Goal: Task Accomplishment & Management: Complete application form

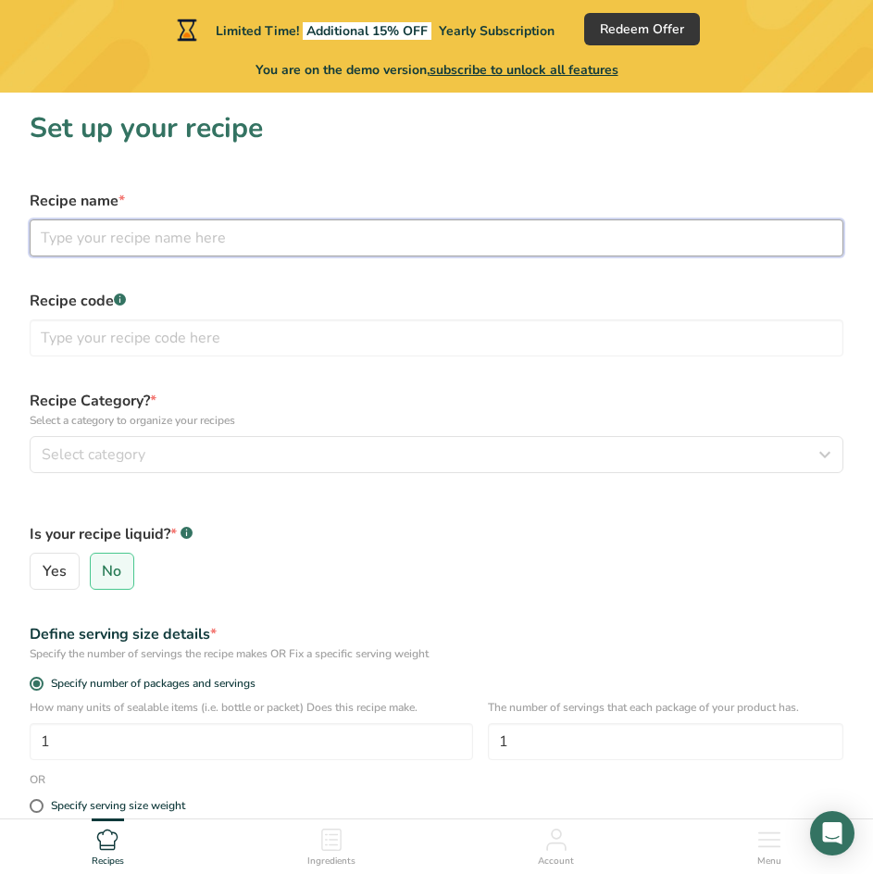
click at [297, 248] on input "text" at bounding box center [437, 237] width 814 height 37
click at [306, 248] on input "text" at bounding box center [437, 237] width 814 height 37
click at [289, 252] on input "text" at bounding box center [437, 237] width 814 height 37
type input "tocino"
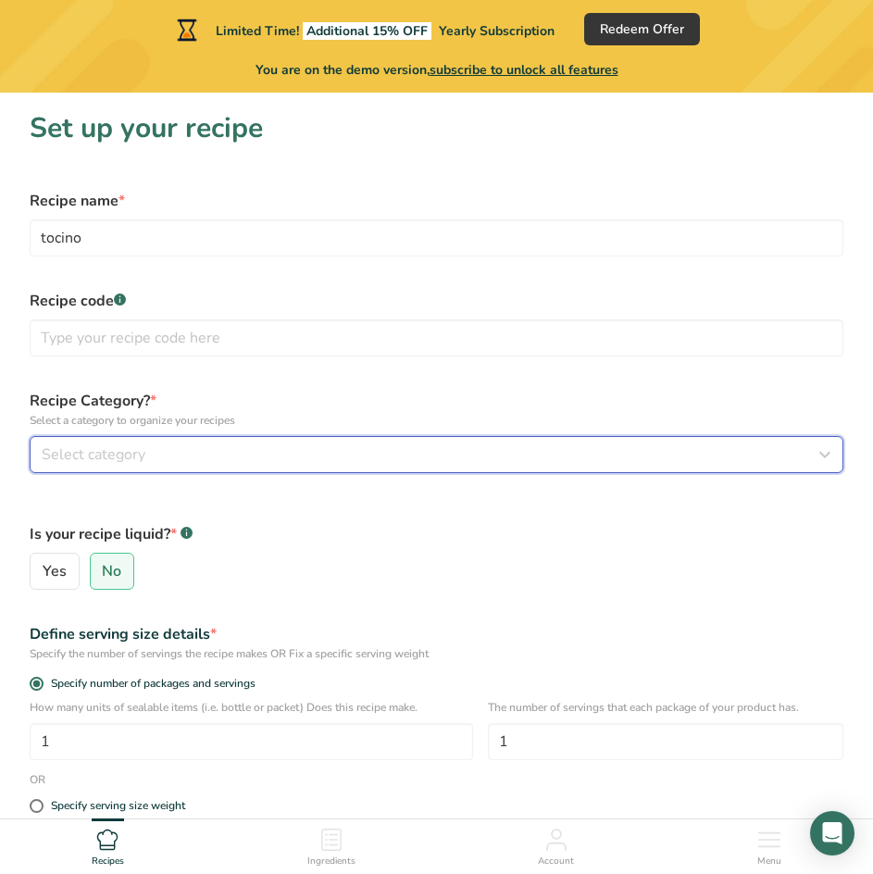
click at [156, 453] on div "Select category" at bounding box center [431, 455] width 779 height 22
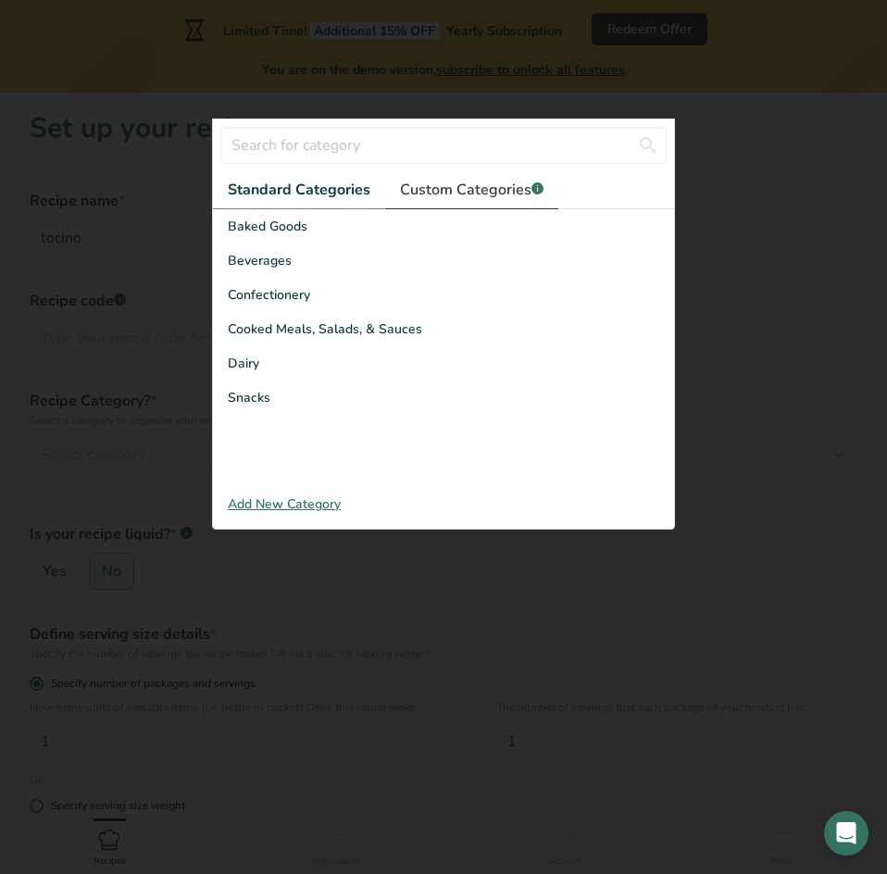
click at [481, 184] on span "Custom Categories .a-a{fill:#347362;}.b-a{fill:#fff;}" at bounding box center [472, 190] width 144 height 22
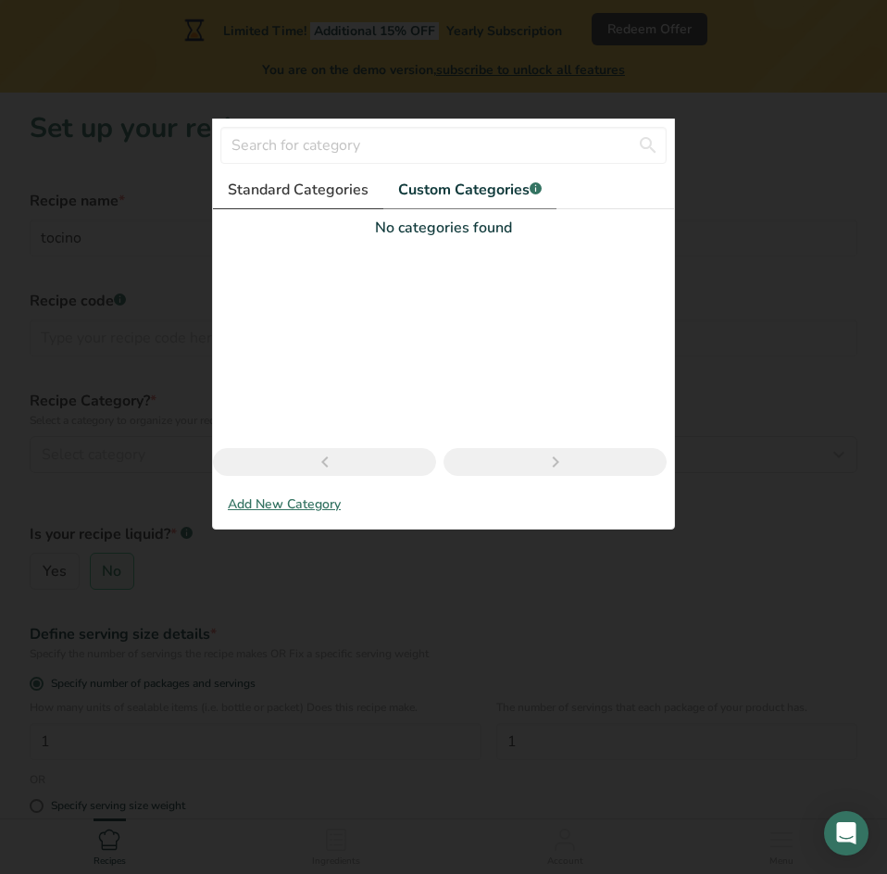
click at [339, 194] on span "Standard Categories" at bounding box center [298, 190] width 141 height 22
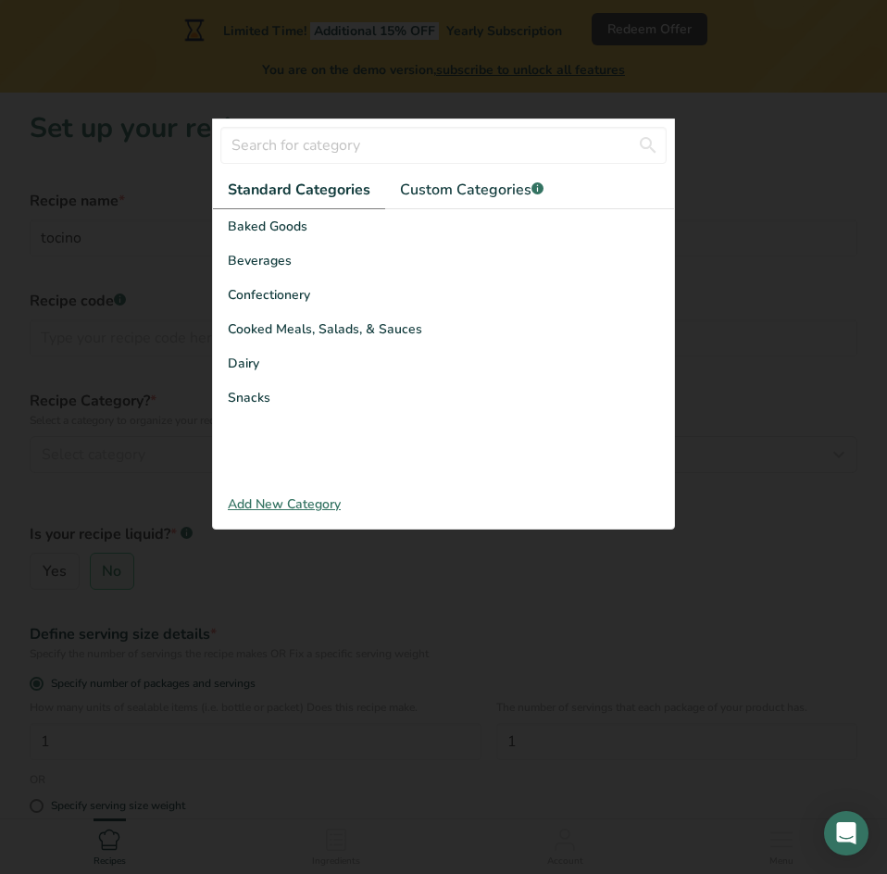
click at [319, 501] on div "Add New Category" at bounding box center [443, 504] width 461 height 19
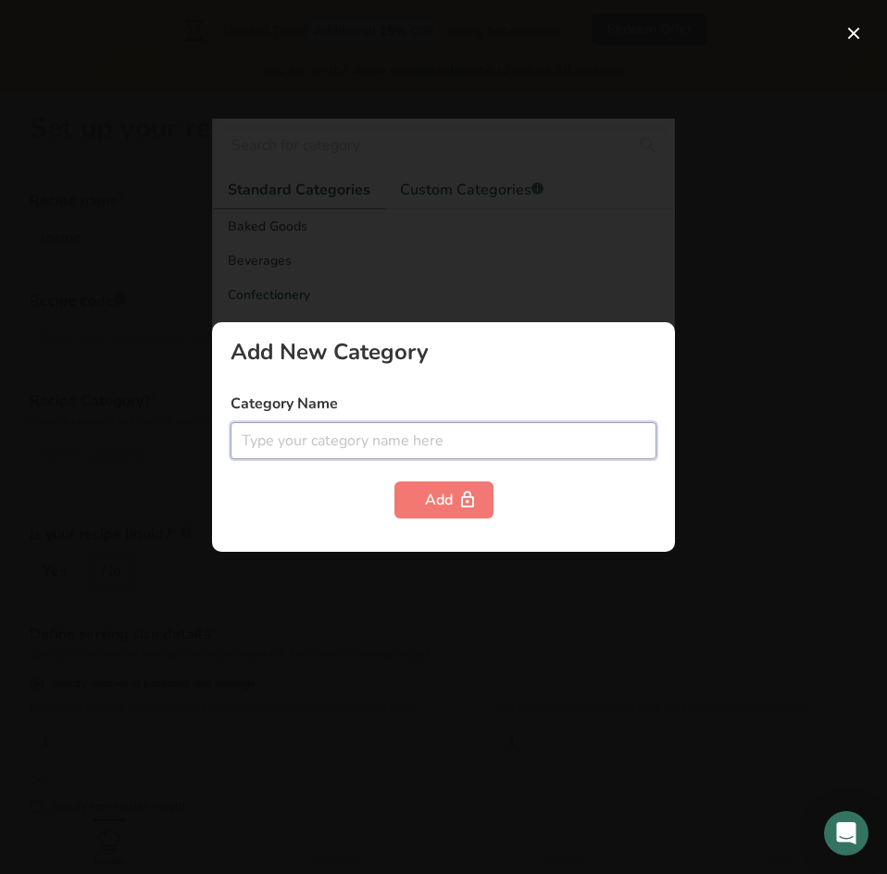
click at [468, 438] on input "text" at bounding box center [444, 440] width 426 height 37
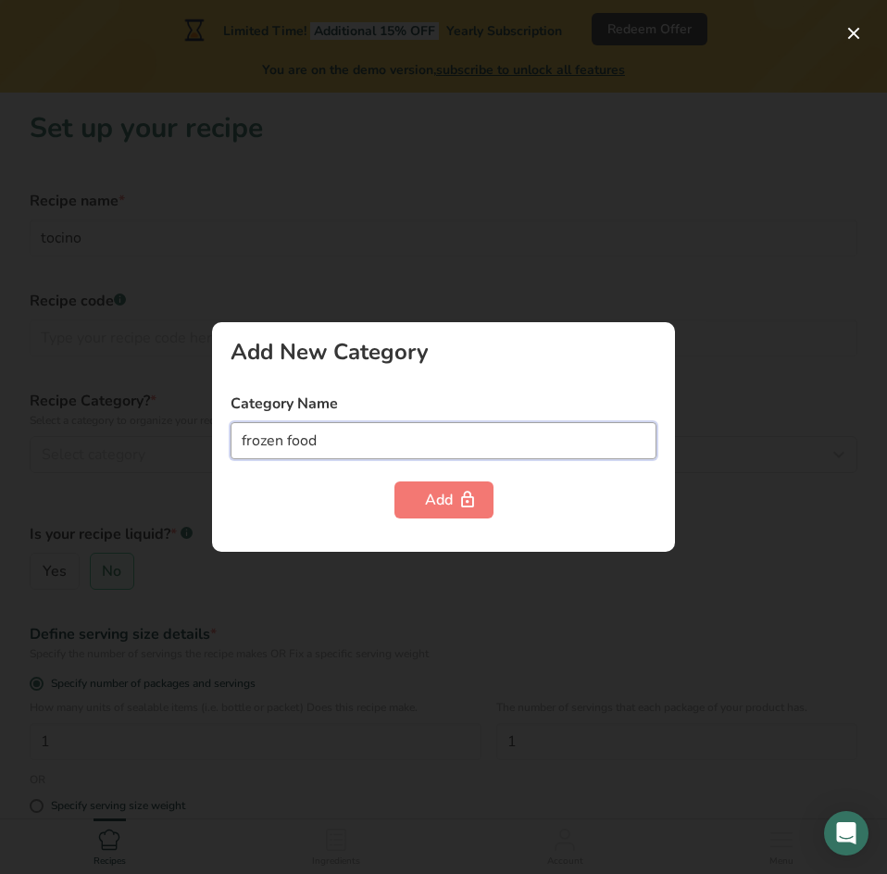
type input "frozen food"
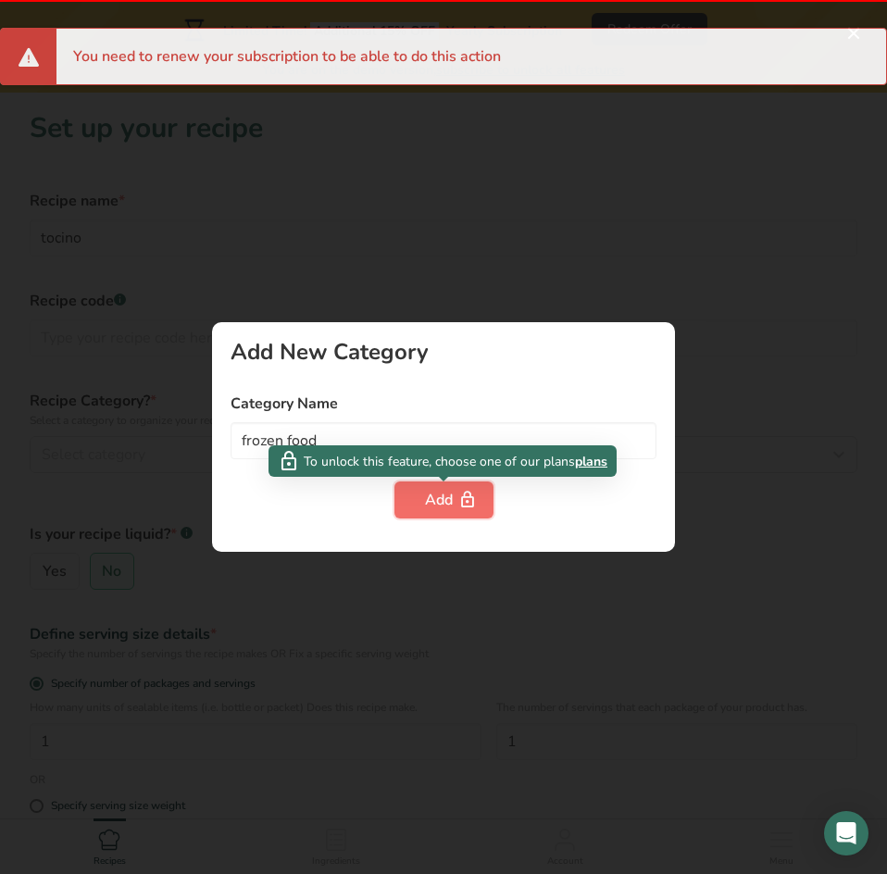
click at [466, 499] on icon "button" at bounding box center [467, 500] width 19 height 29
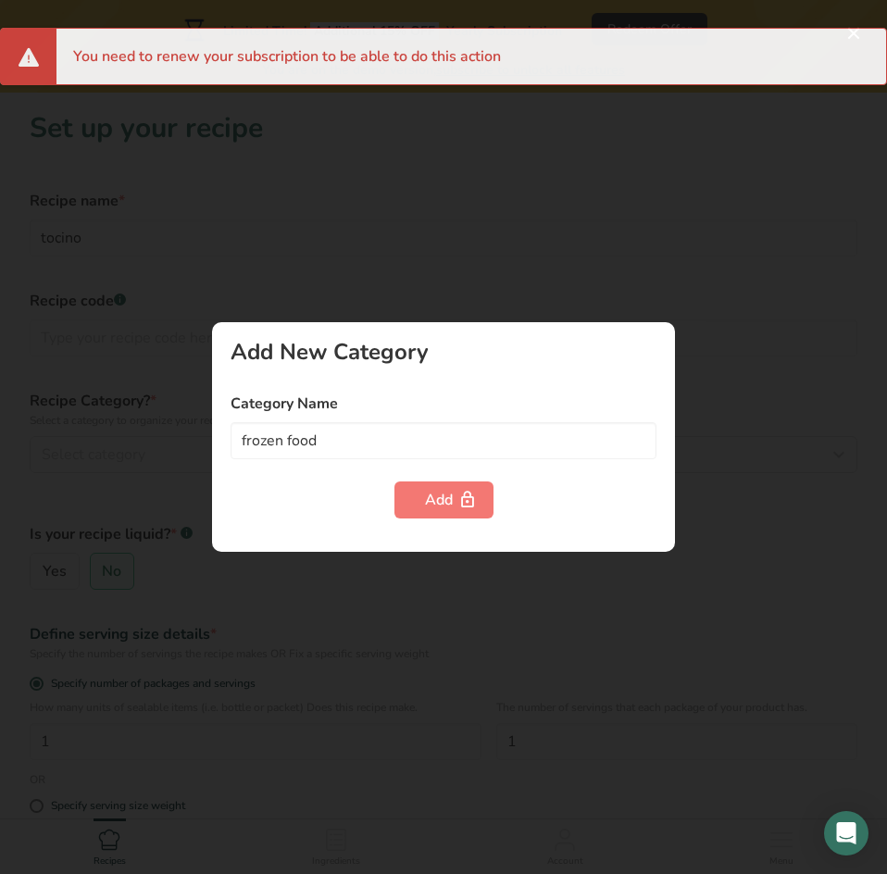
click at [372, 280] on div at bounding box center [443, 437] width 887 height 874
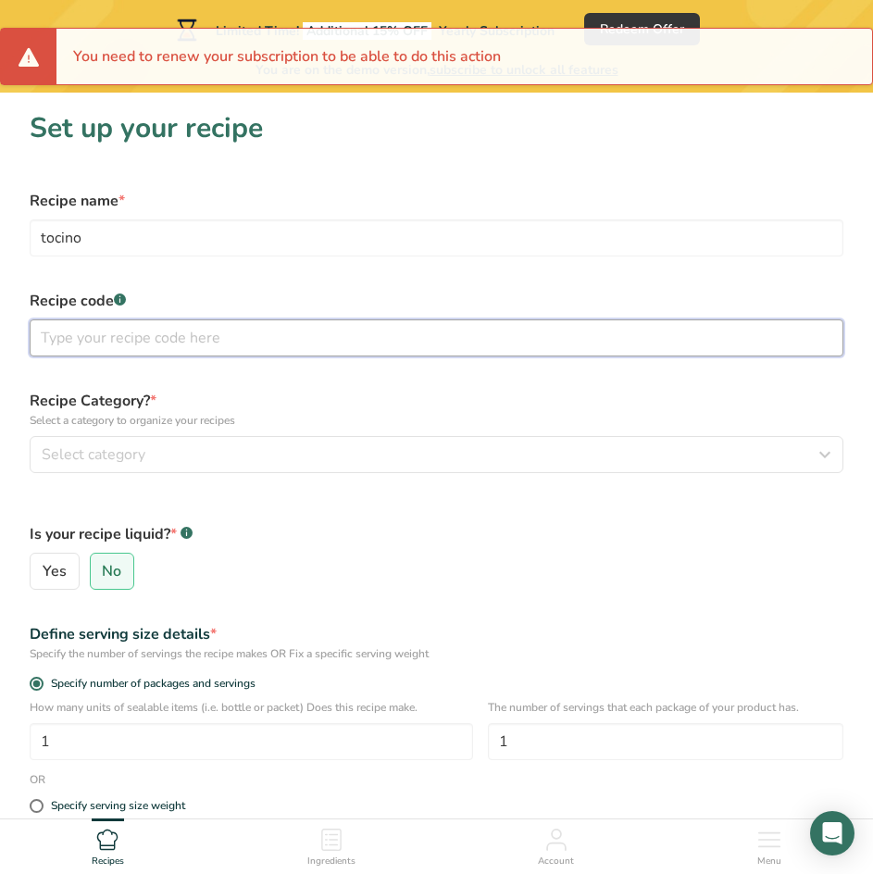
click at [183, 333] on input "text" at bounding box center [437, 337] width 814 height 37
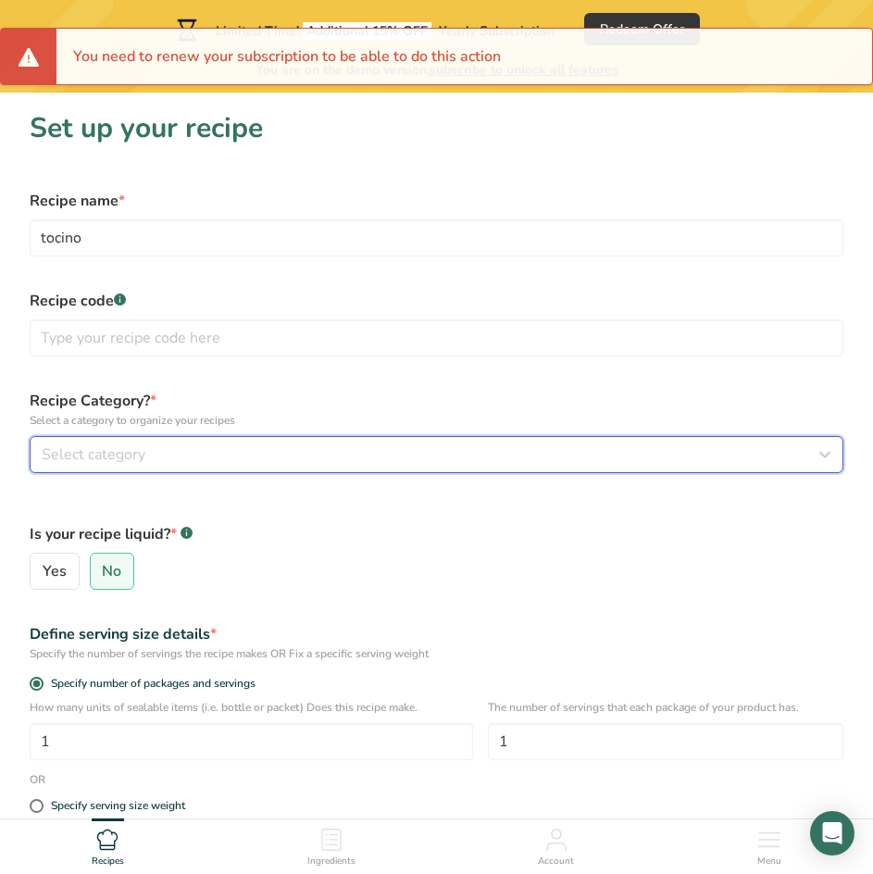
click at [184, 446] on div "Select category" at bounding box center [431, 455] width 779 height 22
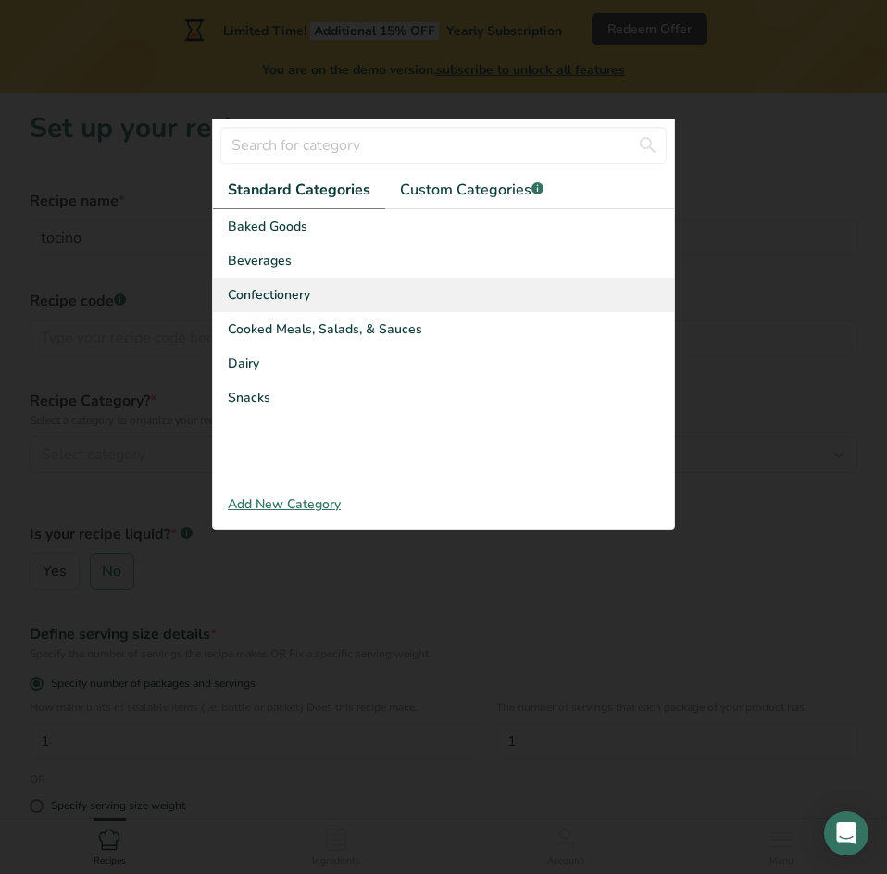
click at [307, 299] on span "Confectionery" at bounding box center [269, 294] width 82 height 19
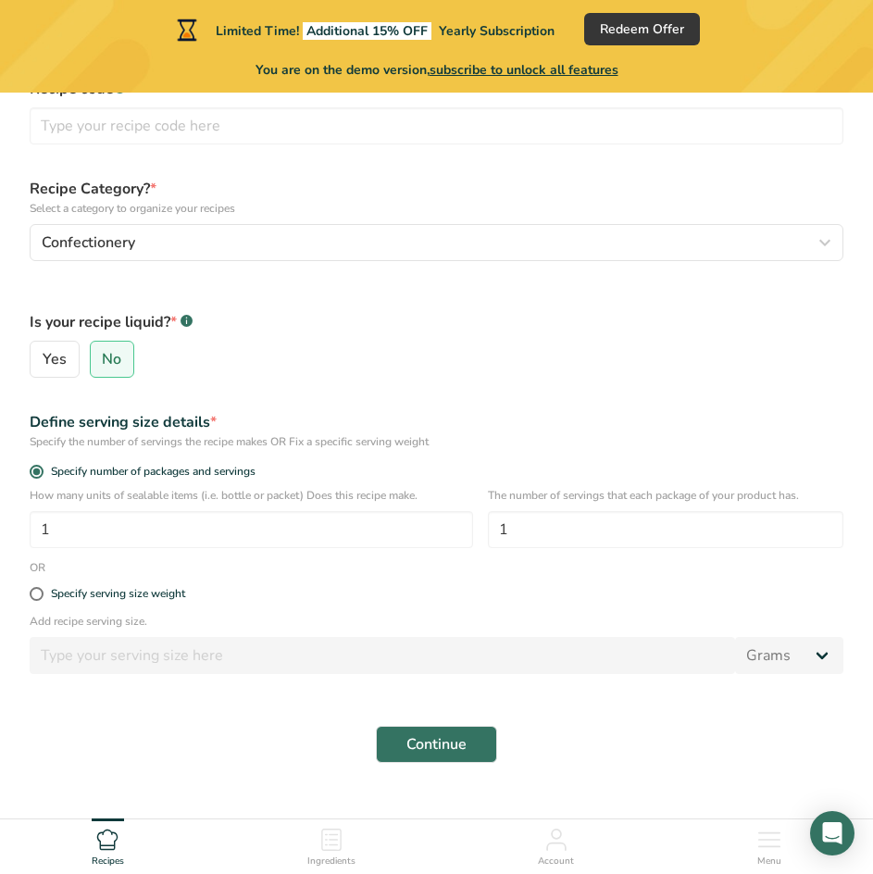
scroll to position [268, 0]
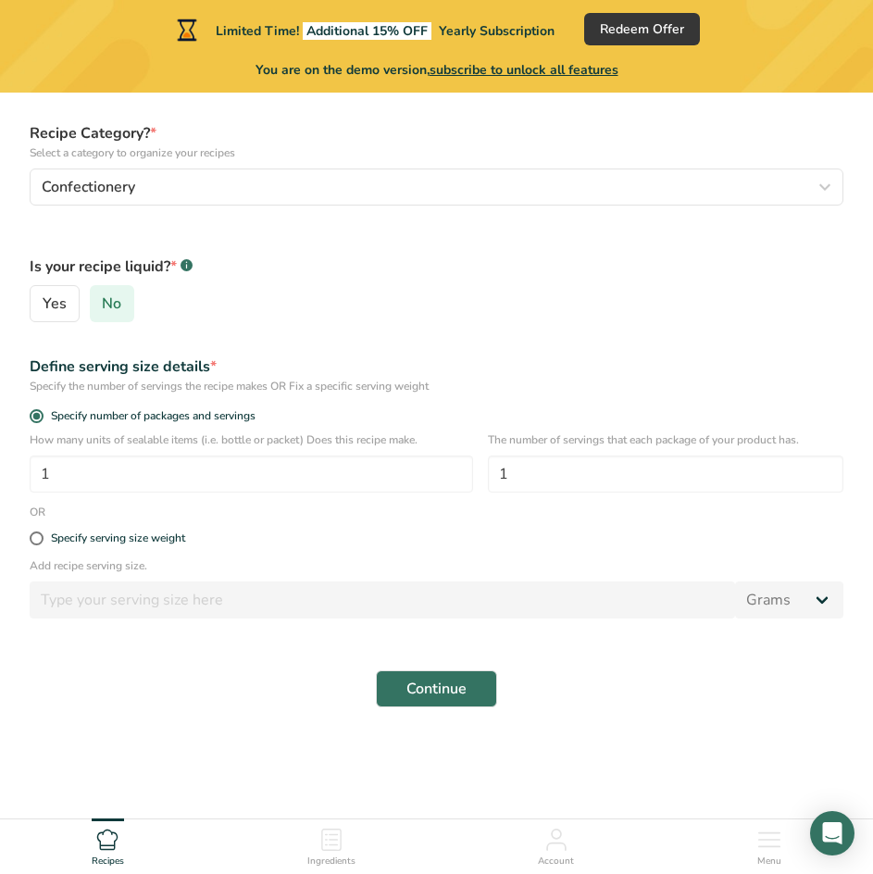
click at [105, 304] on span "No" at bounding box center [111, 303] width 19 height 19
click at [103, 304] on input "No" at bounding box center [97, 304] width 12 height 12
click at [41, 538] on span at bounding box center [37, 539] width 14 height 14
click at [41, 538] on input "Specify serving size weight" at bounding box center [36, 538] width 12 height 12
radio input "true"
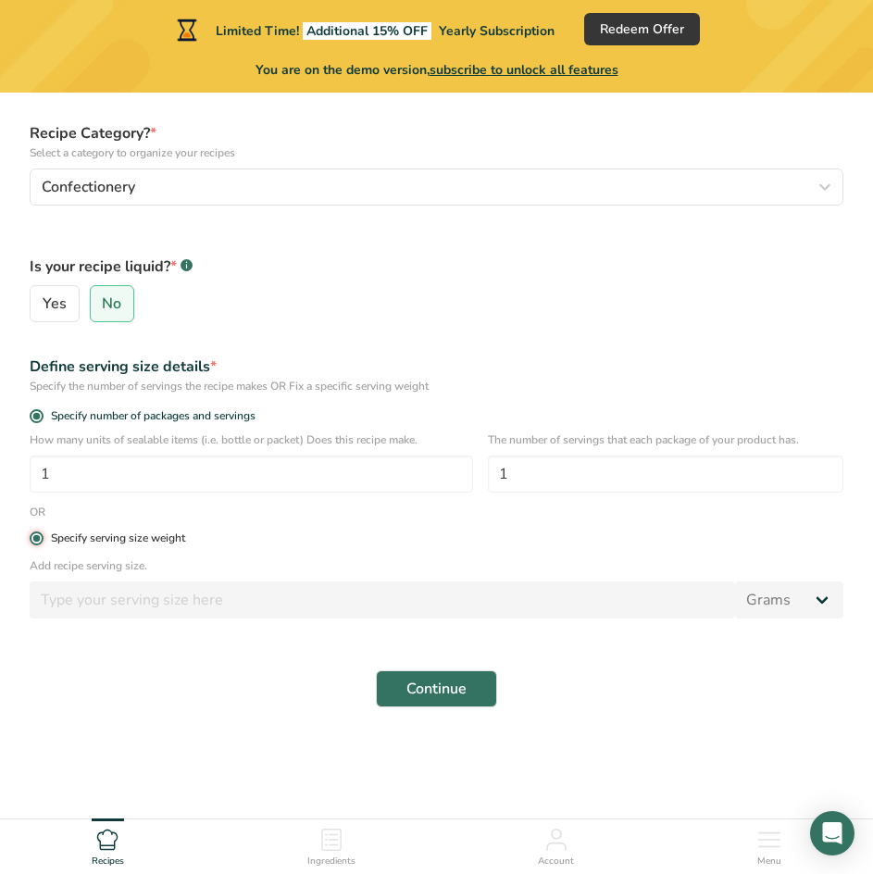
radio input "false"
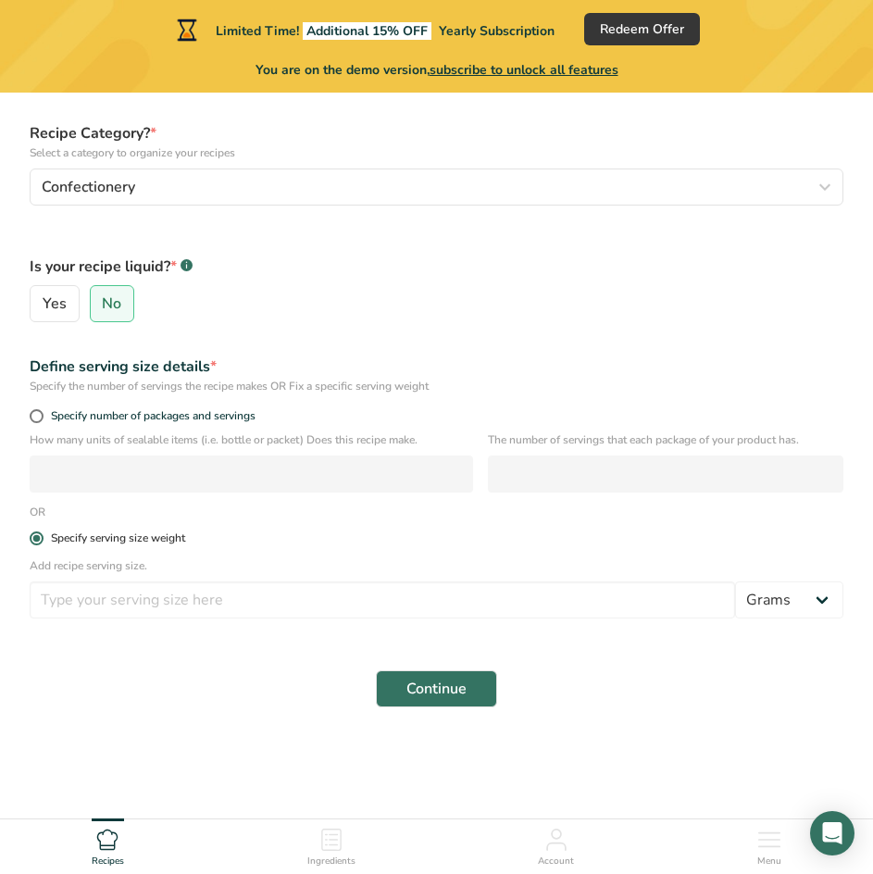
click at [51, 538] on div "Specify serving size weight" at bounding box center [118, 539] width 134 height 14
click at [42, 538] on input "Specify serving size weight" at bounding box center [36, 538] width 12 height 12
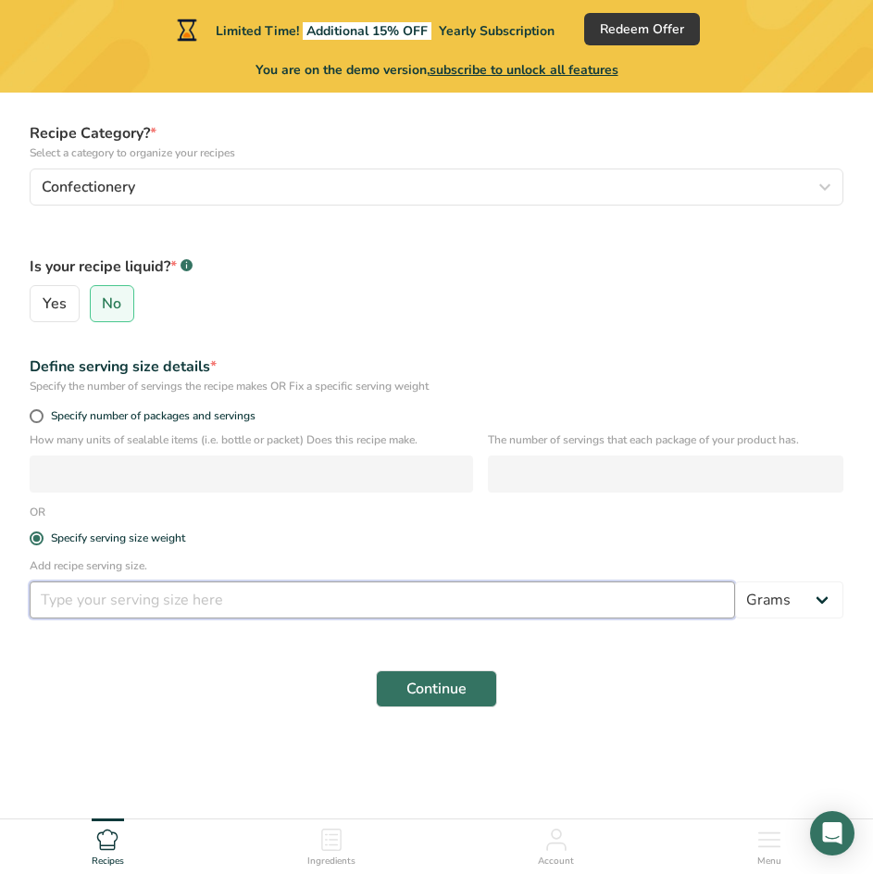
click at [150, 606] on input "number" at bounding box center [383, 600] width 706 height 37
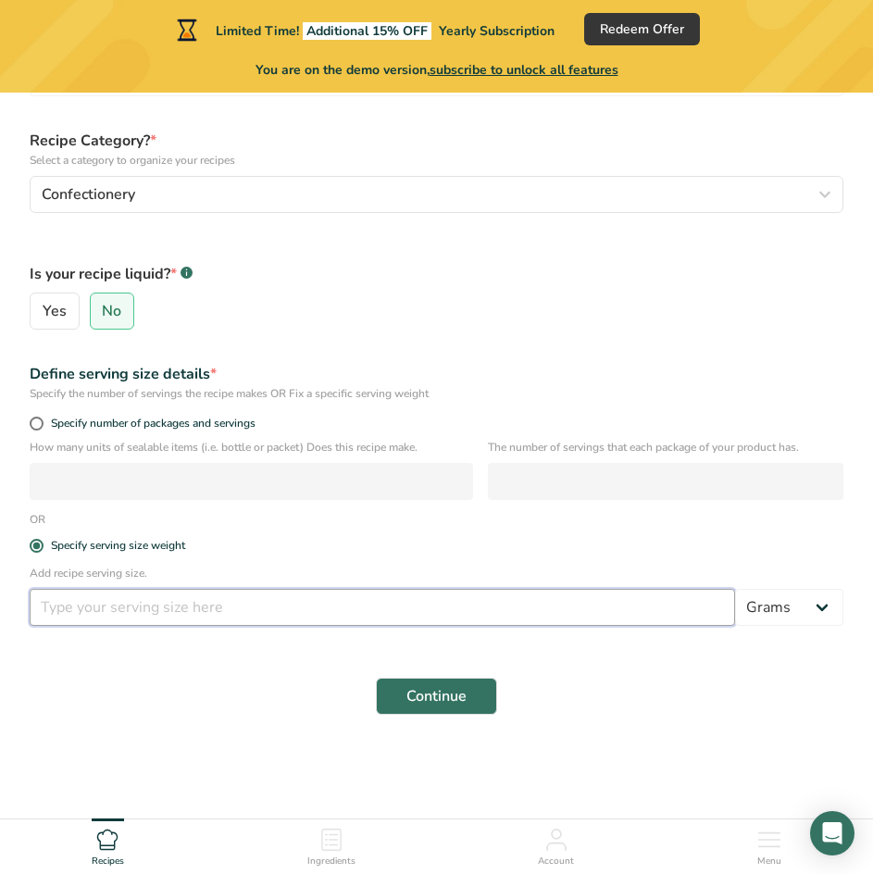
scroll to position [0, 0]
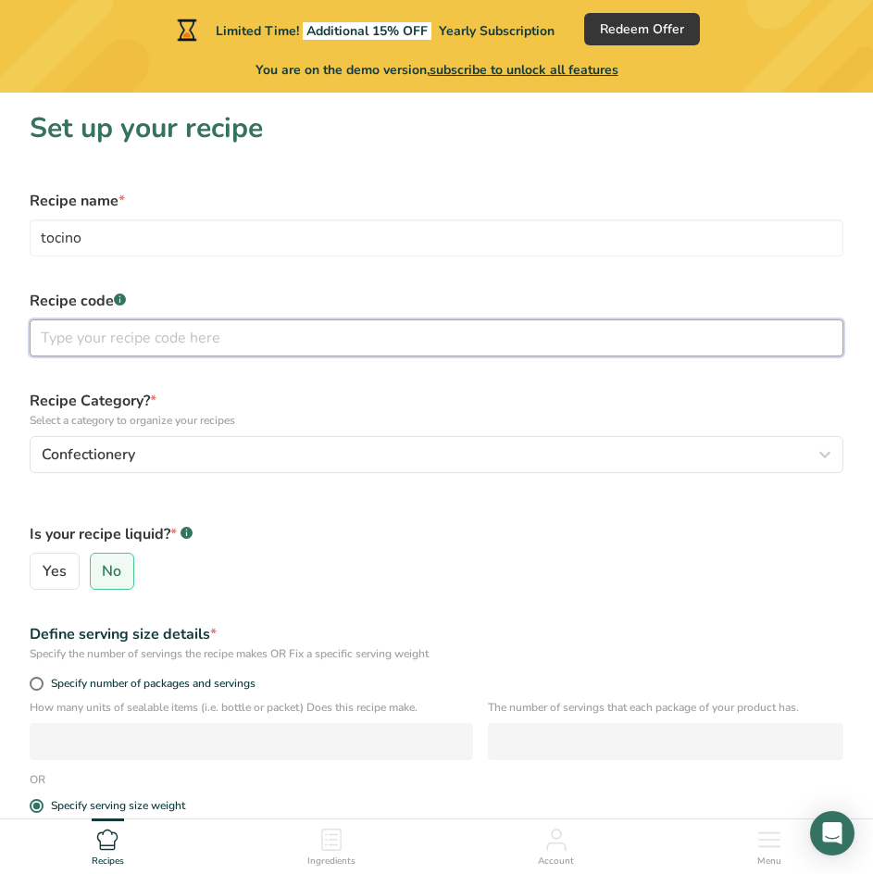
click at [283, 342] on input "text" at bounding box center [437, 337] width 814 height 37
click at [201, 332] on input "text" at bounding box center [437, 337] width 814 height 37
paste input "Nutrition Facts Serving Size: 1 cup (132 g) Servings per Container: About 6 Amo…"
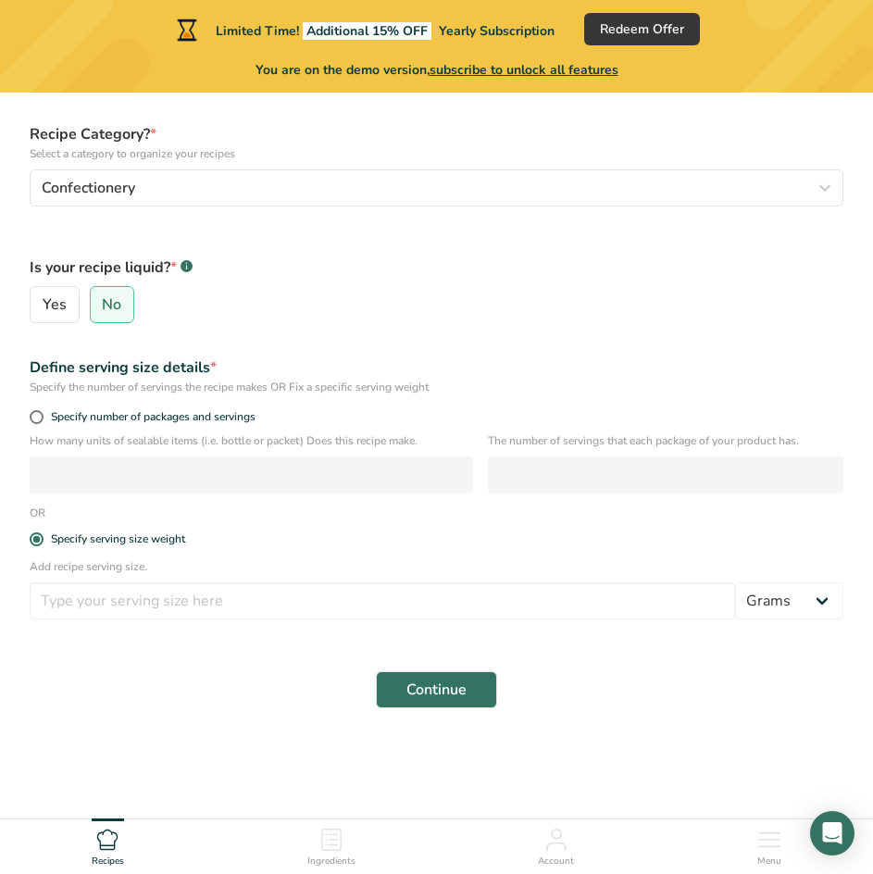
scroll to position [268, 0]
type input "Nutrition Facts Serving Size: 1 cup (132 g) Servings per Container: About 6 Amo…"
click at [39, 414] on span at bounding box center [37, 416] width 14 height 14
click at [39, 414] on input "Specify number of packages and servings" at bounding box center [36, 416] width 12 height 12
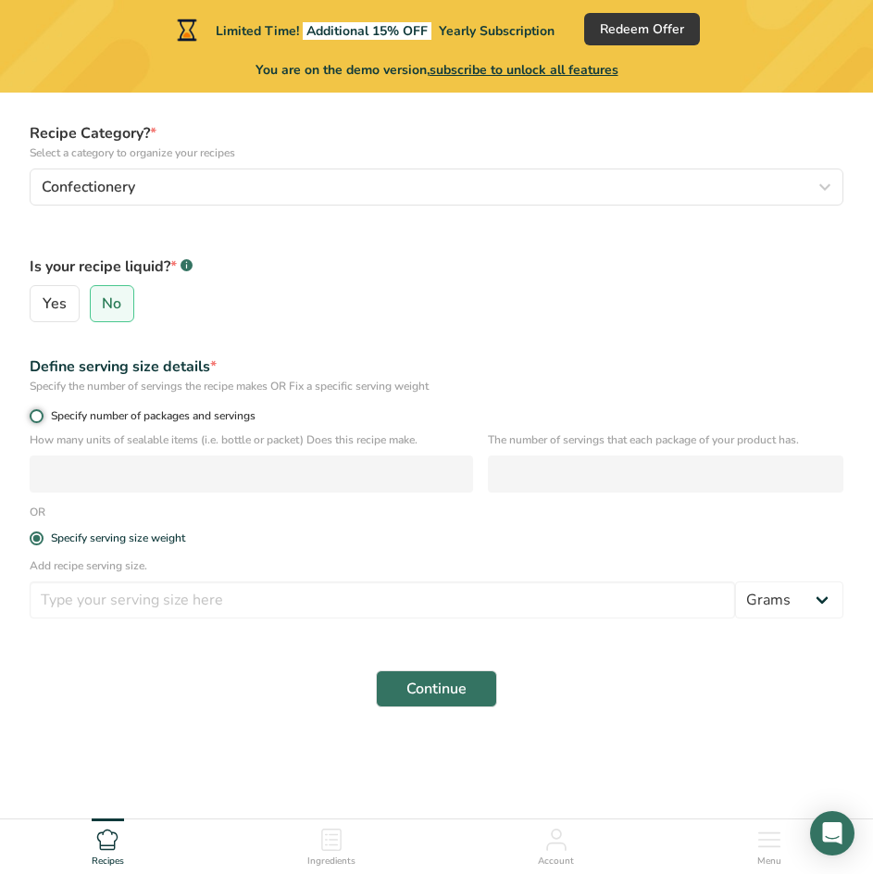
radio input "true"
radio input "false"
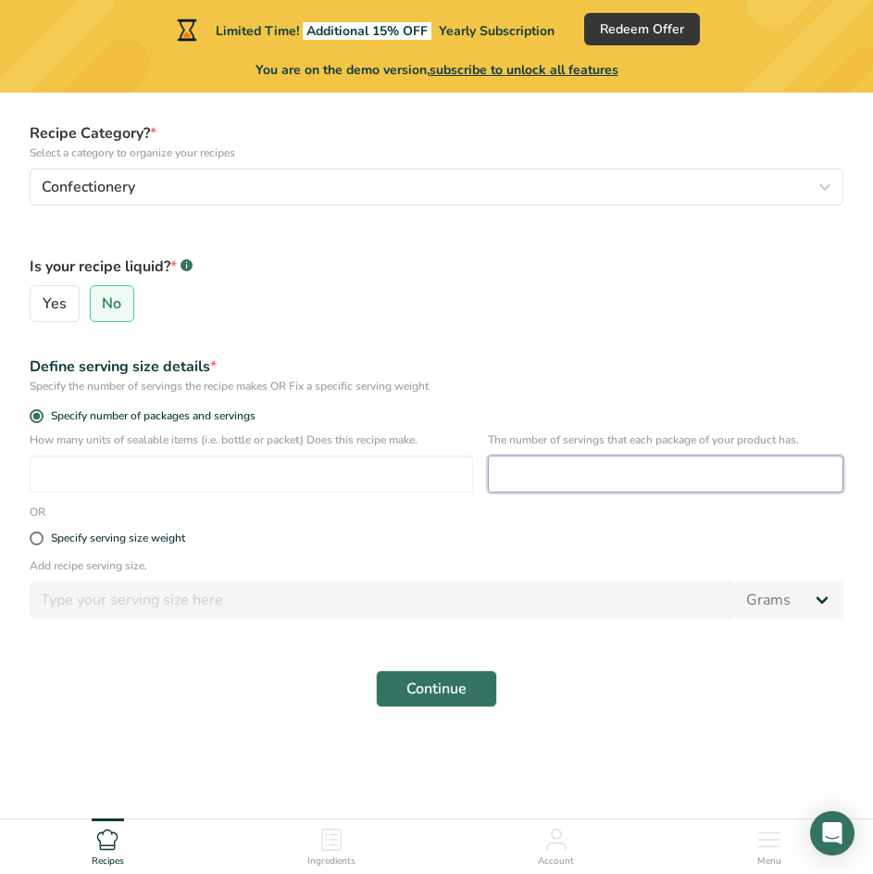
click at [607, 472] on input "number" at bounding box center [666, 474] width 356 height 37
type input "15"
click at [332, 470] on input "number" at bounding box center [252, 474] width 444 height 37
type input "100"
drag, startPoint x: 418, startPoint y: 681, endPoint x: 186, endPoint y: 243, distance: 495.4
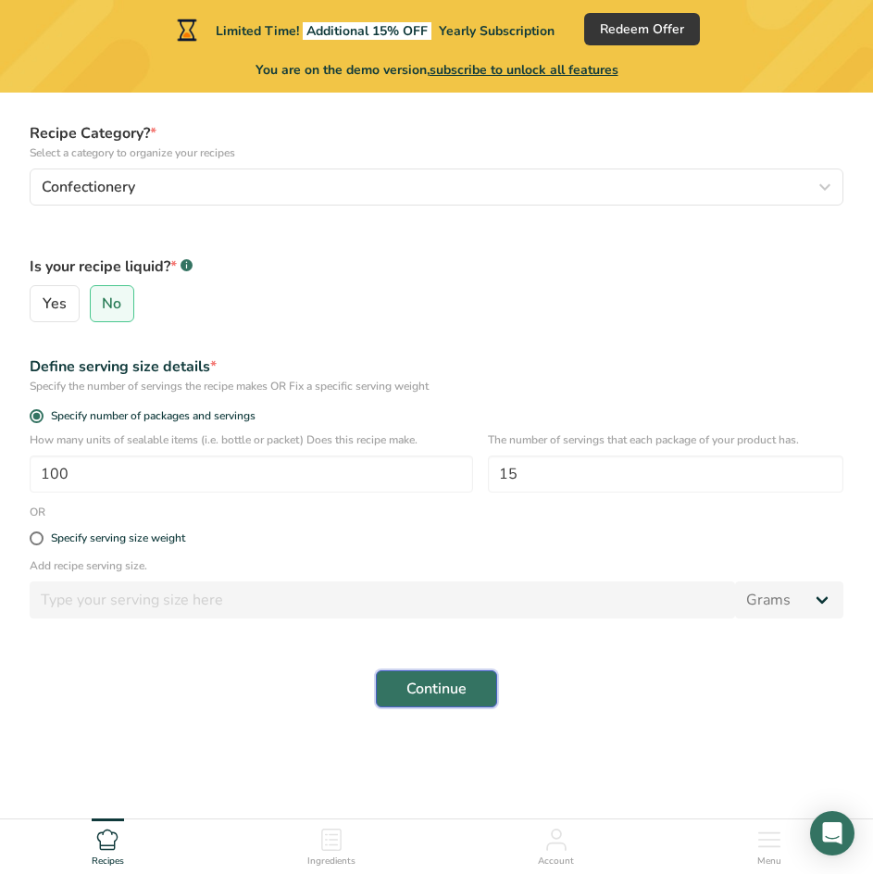
click at [216, 267] on form "Recipe name * tocino Recipe code .a-a{fill:#347362;}.b-a{fill:#fff;} Nutrition …" at bounding box center [437, 315] width 836 height 808
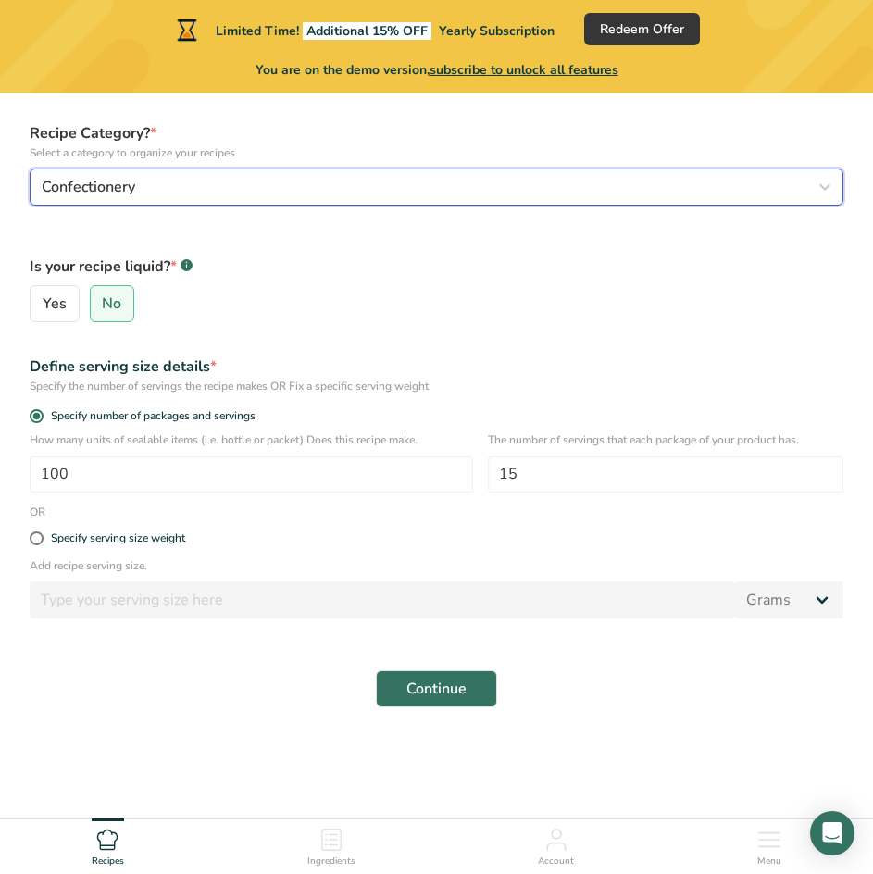
click at [208, 178] on div "Confectionery" at bounding box center [431, 187] width 779 height 22
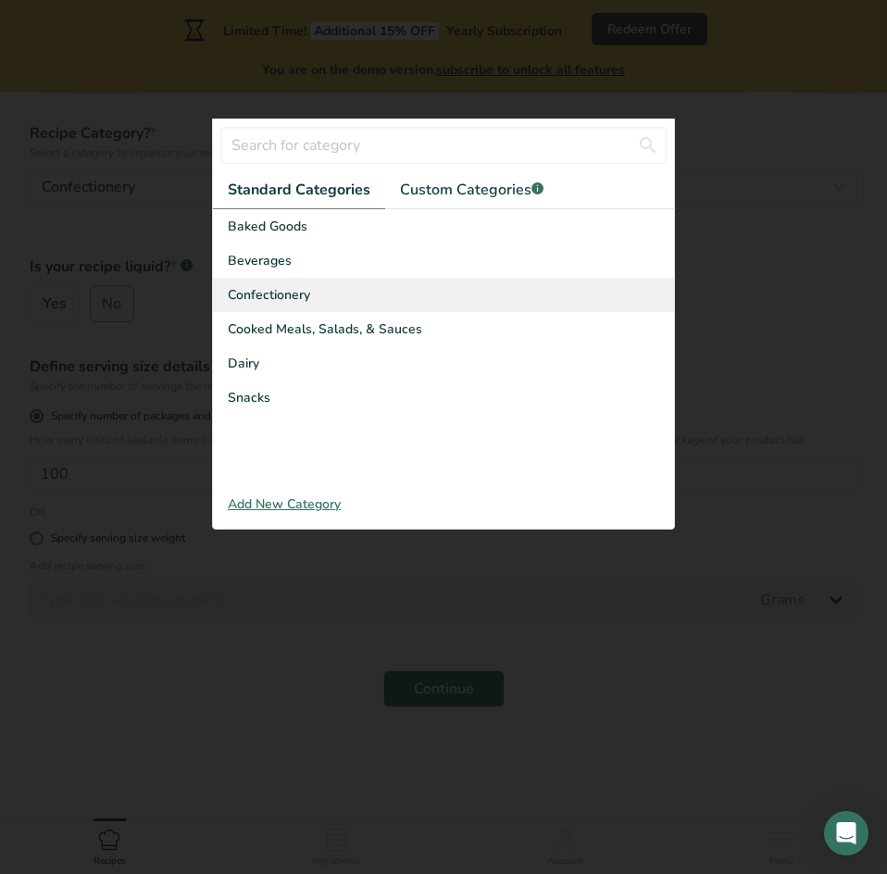
drag, startPoint x: 310, startPoint y: 290, endPoint x: 228, endPoint y: 294, distance: 82.5
click at [228, 294] on div "Confectionery" at bounding box center [443, 295] width 461 height 34
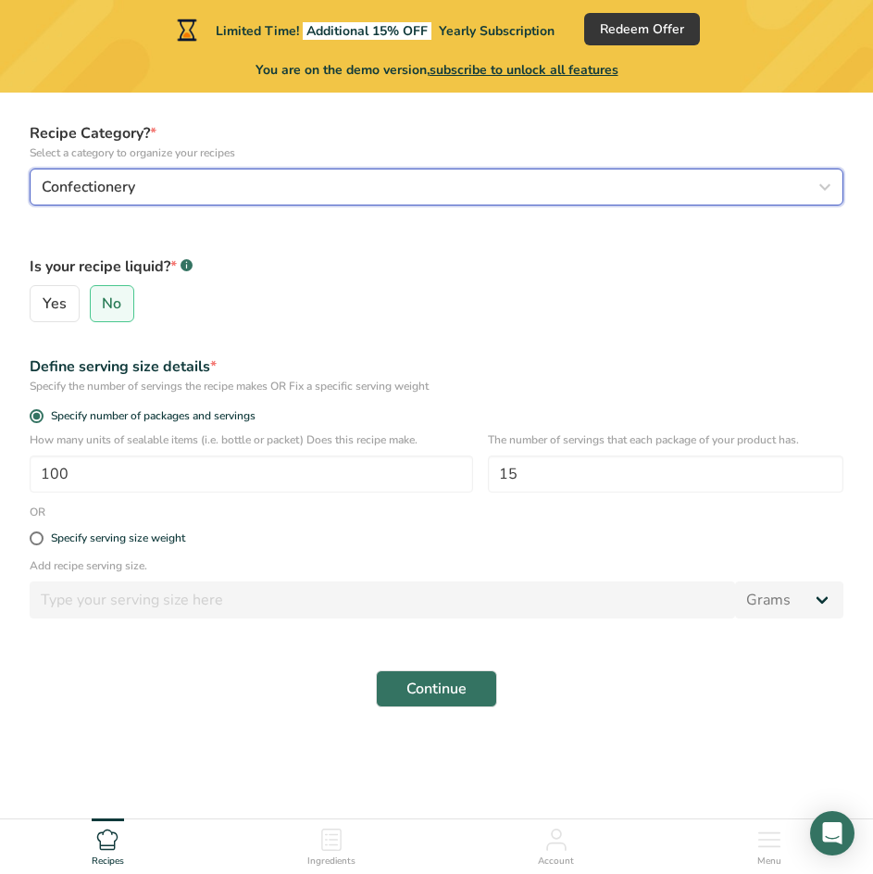
drag, startPoint x: 132, startPoint y: 185, endPoint x: 86, endPoint y: 187, distance: 46.3
click at [86, 187] on span "Confectionery" at bounding box center [89, 187] width 94 height 22
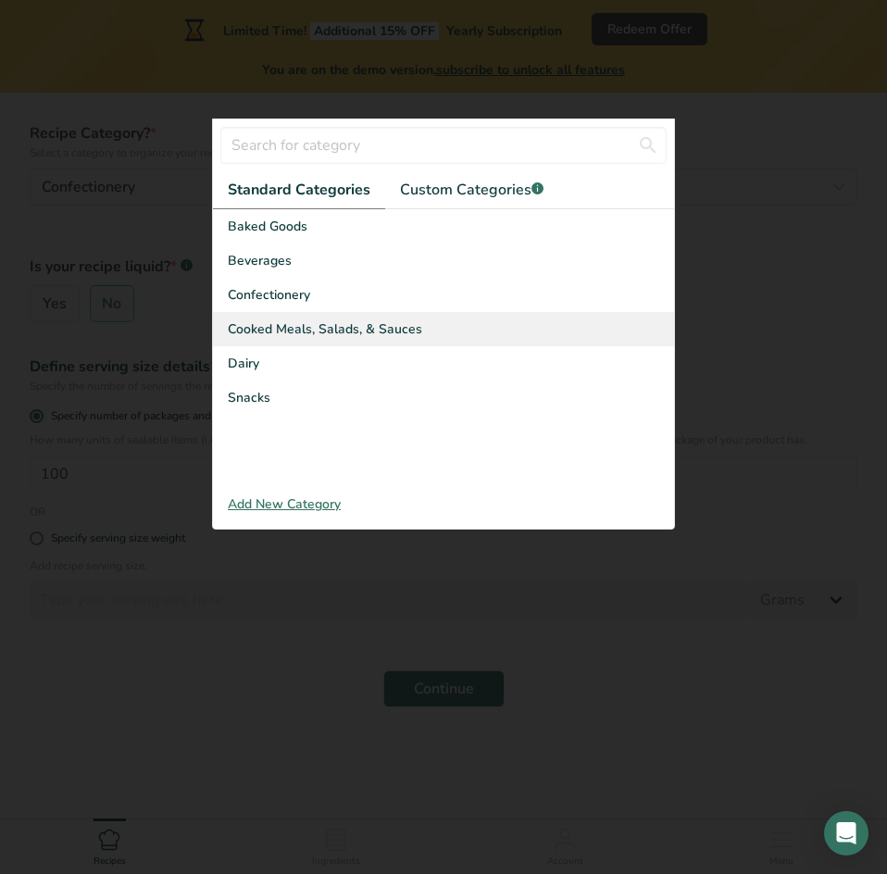
click at [350, 324] on span "Cooked Meals, Salads, & Sauces" at bounding box center [325, 328] width 194 height 19
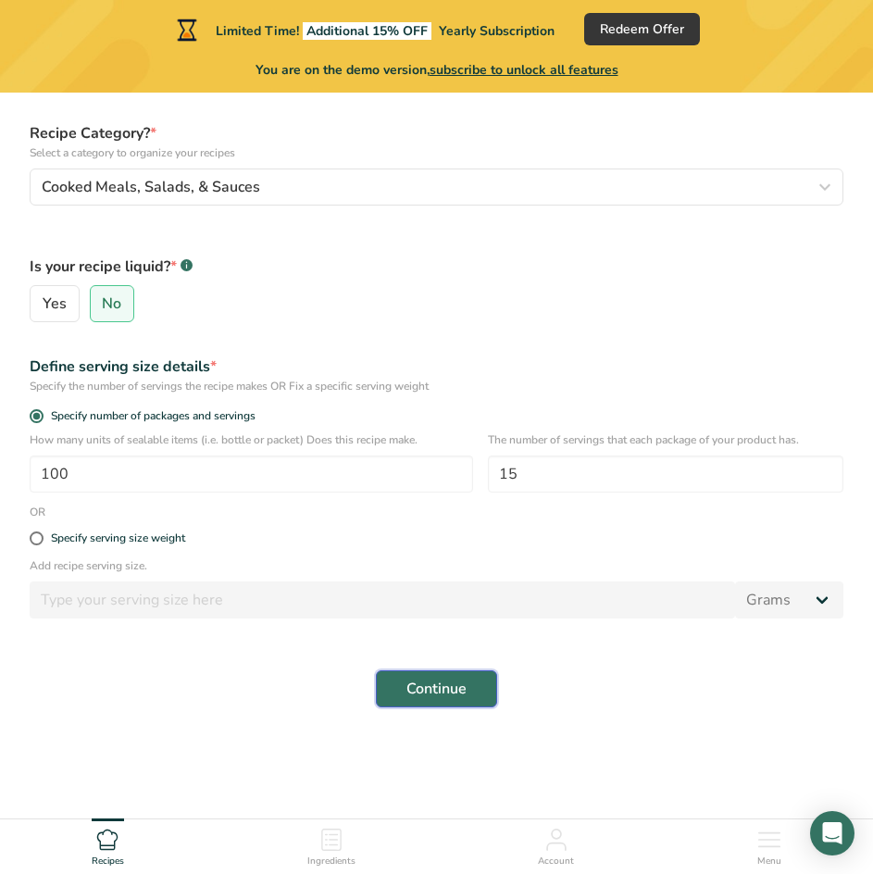
click at [432, 688] on span "Continue" at bounding box center [437, 689] width 60 height 22
